Goal: Register for event/course

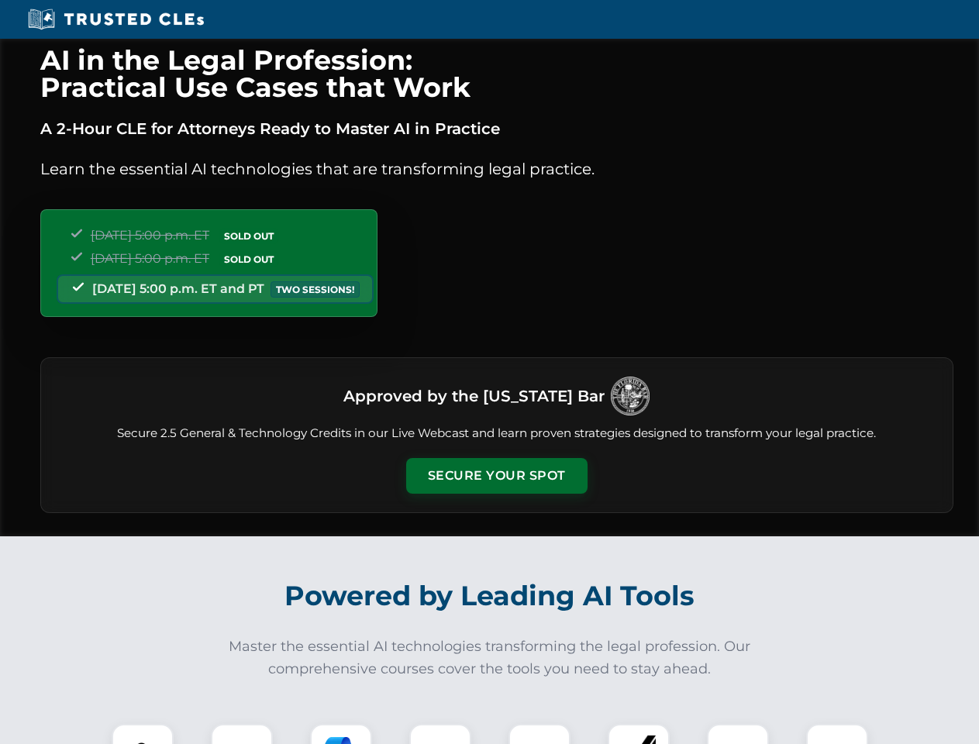
click at [496, 476] on button "Secure Your Spot" at bounding box center [496, 476] width 181 height 36
click at [143, 734] on img at bounding box center [142, 754] width 45 height 45
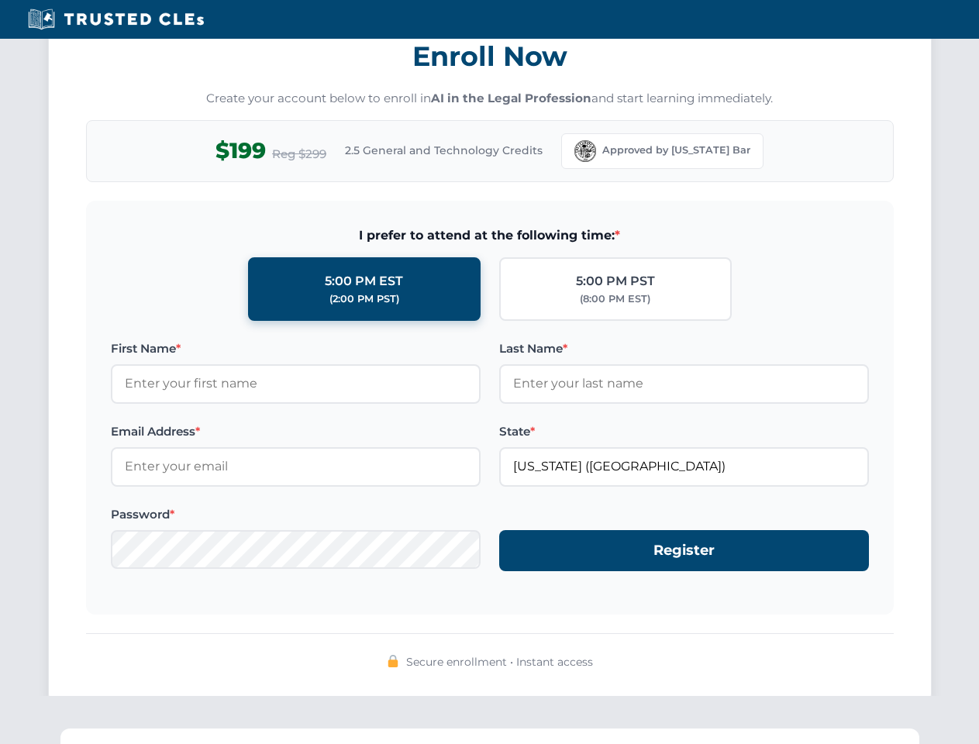
scroll to position [1521, 0]
